Goal: Submit feedback/report problem: Submit feedback/report problem

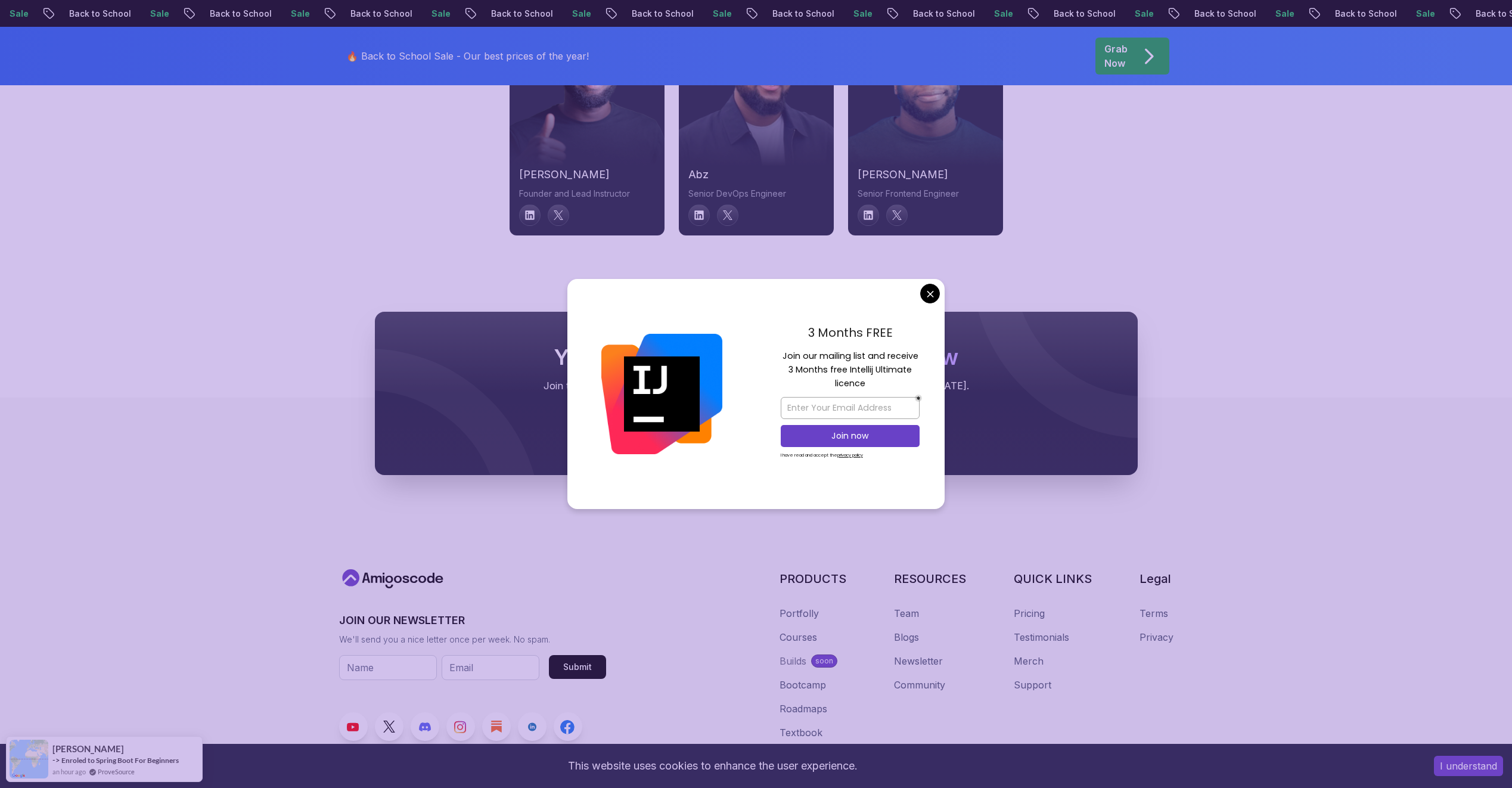
scroll to position [4291, 0]
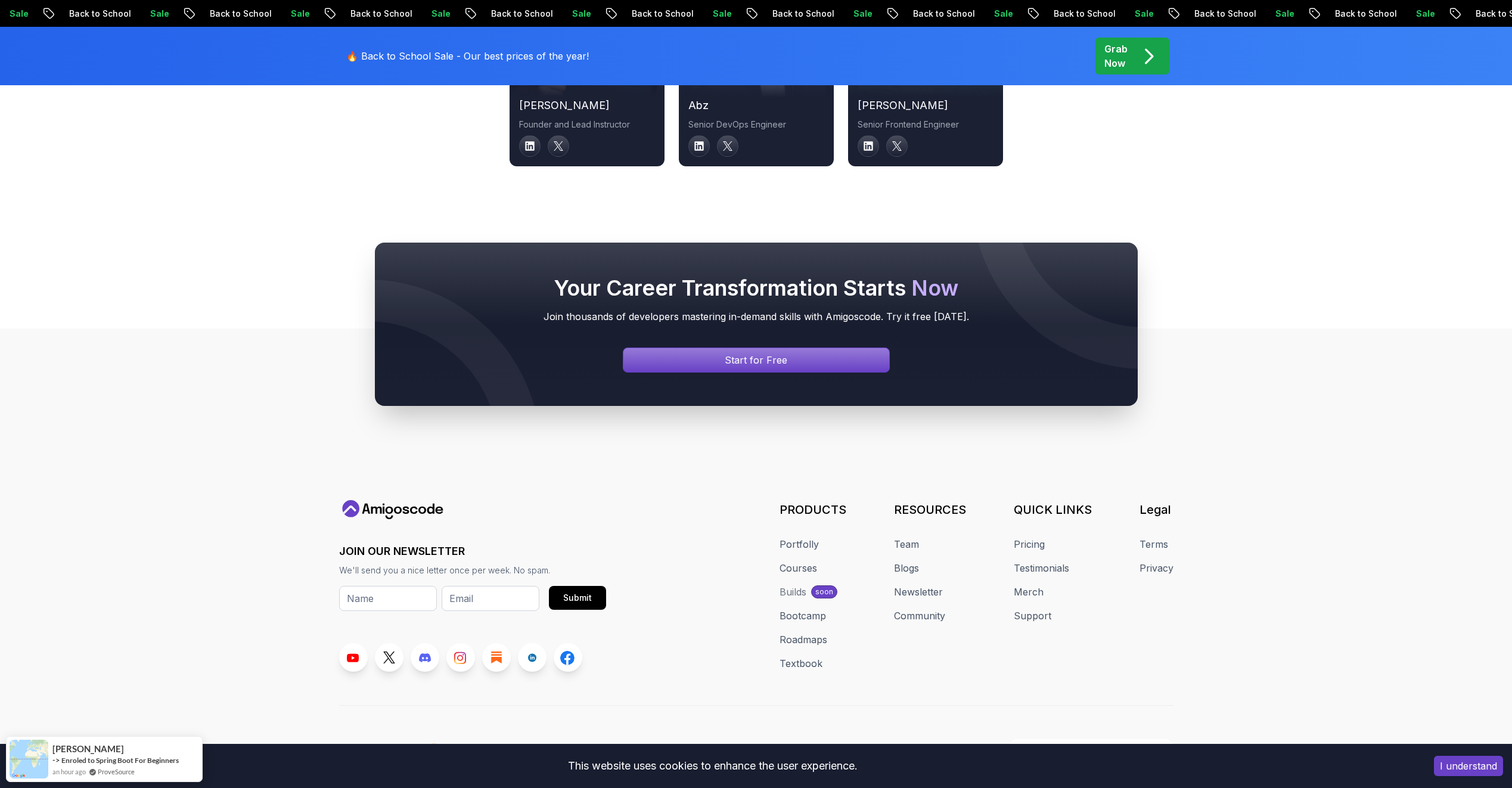
click at [806, 560] on link "Courses" at bounding box center [798, 567] width 37 height 14
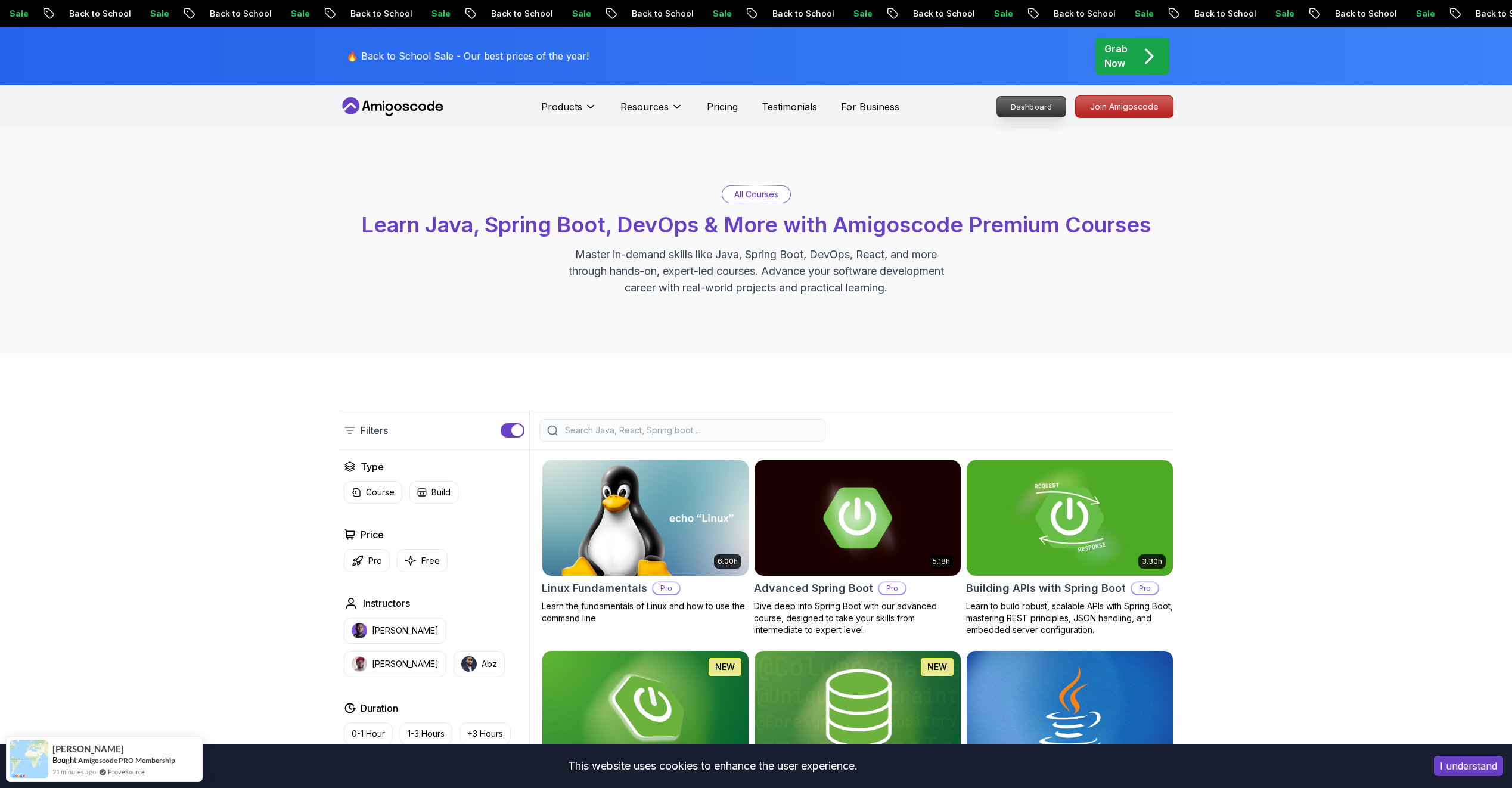
click at [1012, 113] on p "Dashboard" at bounding box center [1031, 107] width 69 height 20
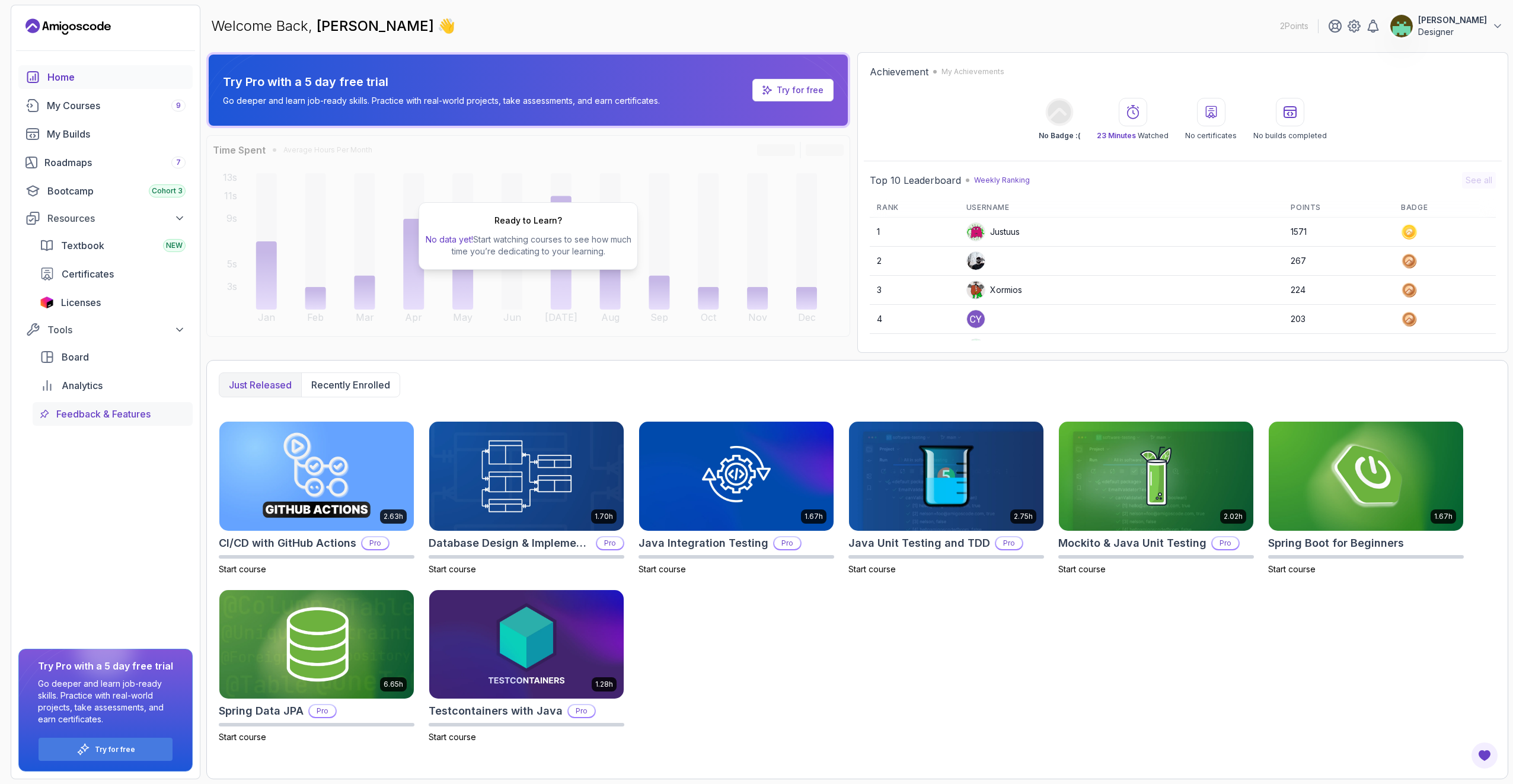
click at [125, 416] on span "Feedback & Features" at bounding box center [103, 413] width 94 height 14
